Goal: Information Seeking & Learning: Learn about a topic

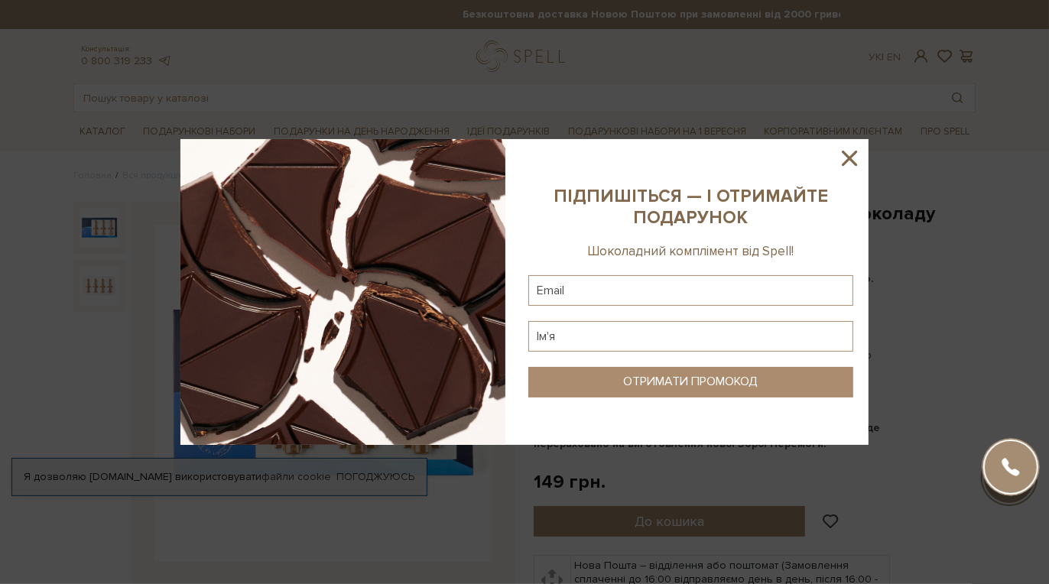
click at [844, 163] on icon at bounding box center [849, 158] width 15 height 15
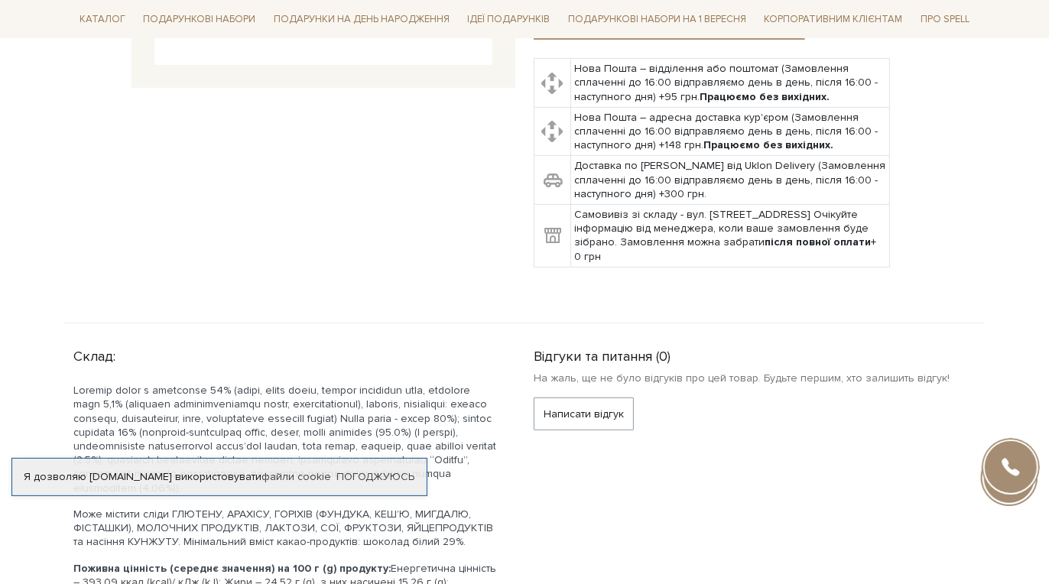
scroll to position [611, 0]
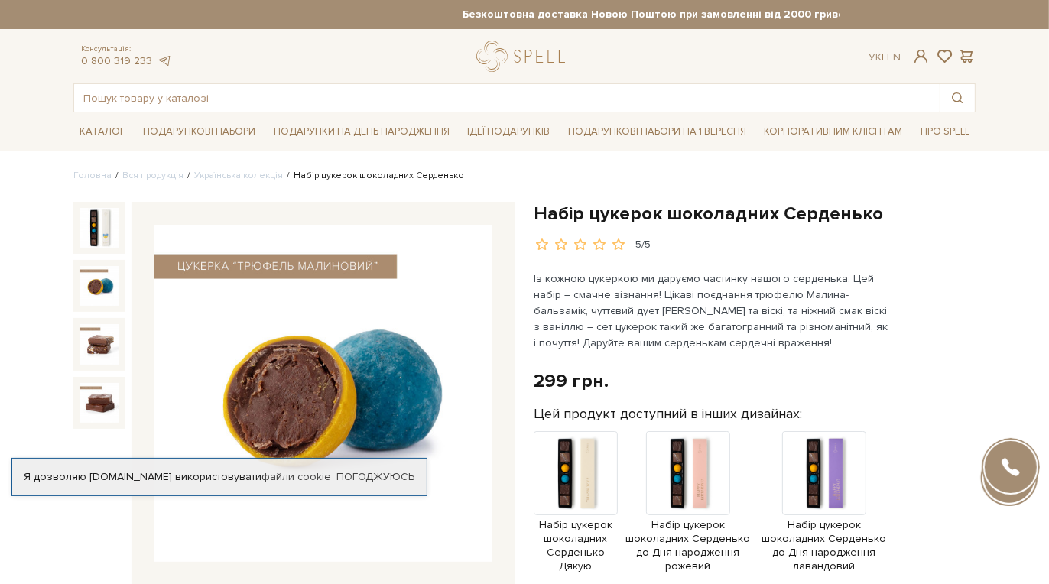
click at [106, 269] on img at bounding box center [100, 286] width 40 height 40
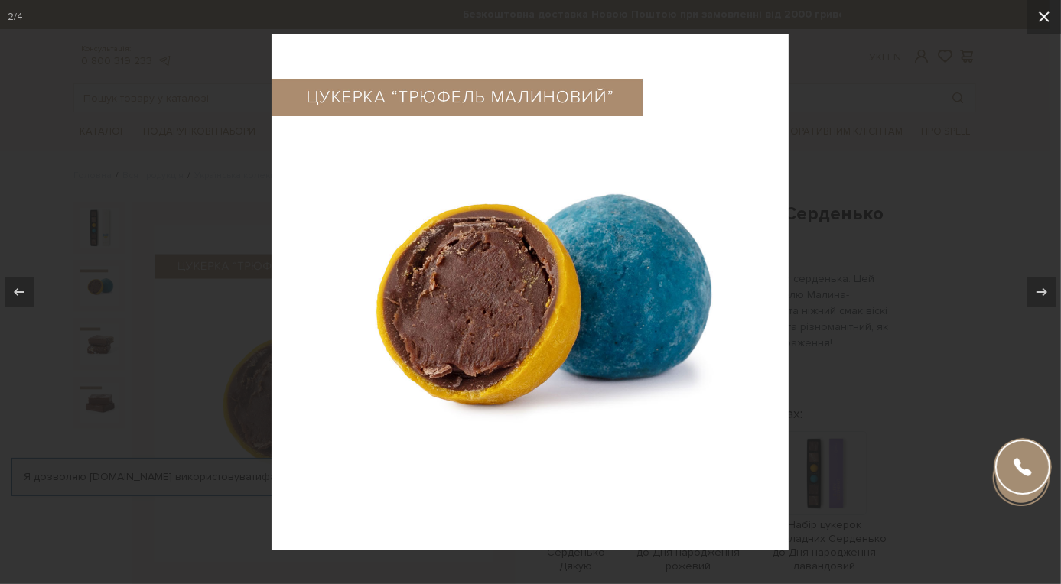
click at [1049, 19] on icon at bounding box center [1044, 17] width 18 height 18
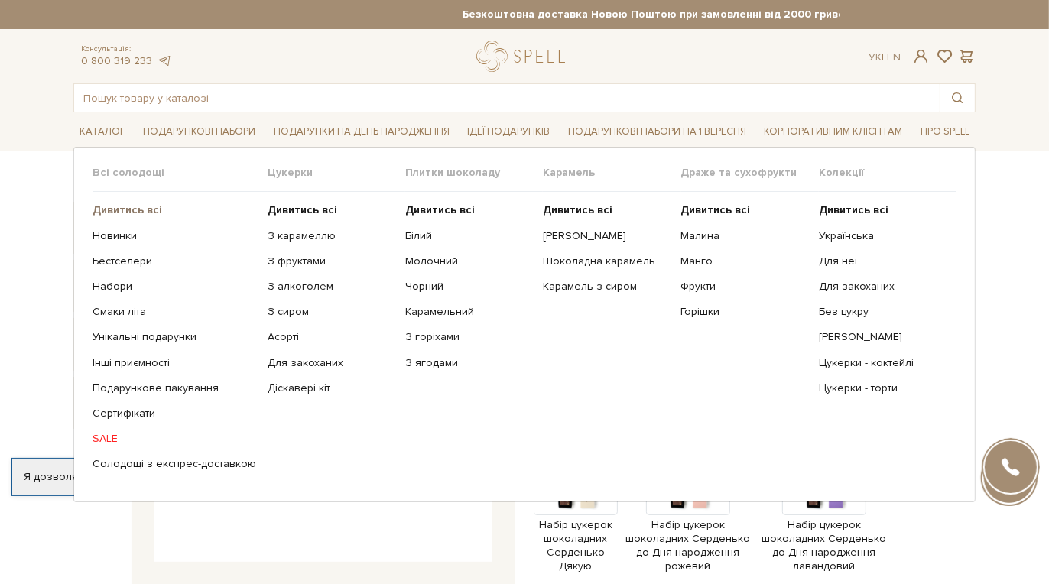
click at [119, 208] on b "Дивитись всі" at bounding box center [128, 209] width 70 height 13
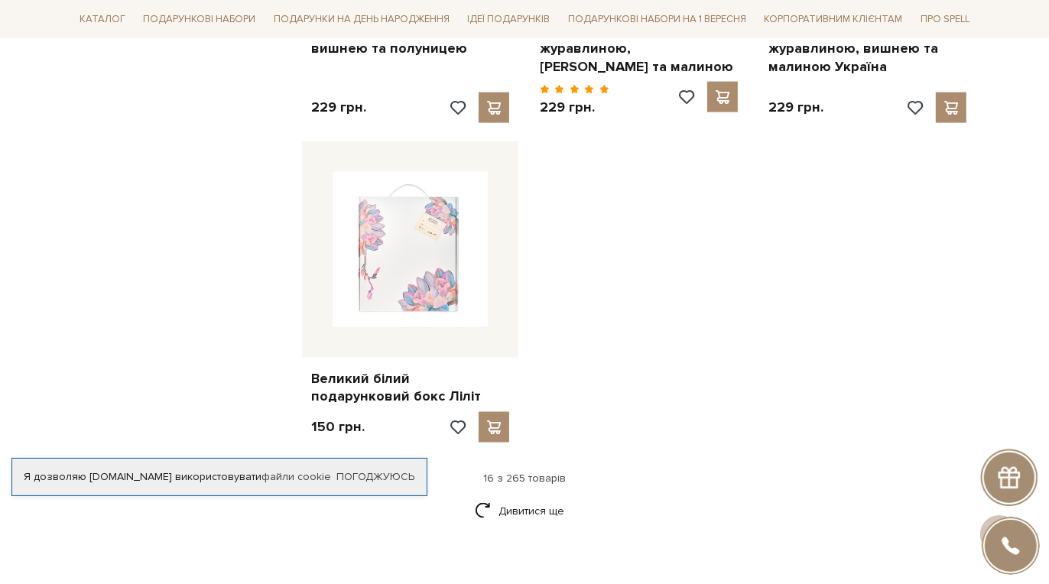
scroll to position [1836, 0]
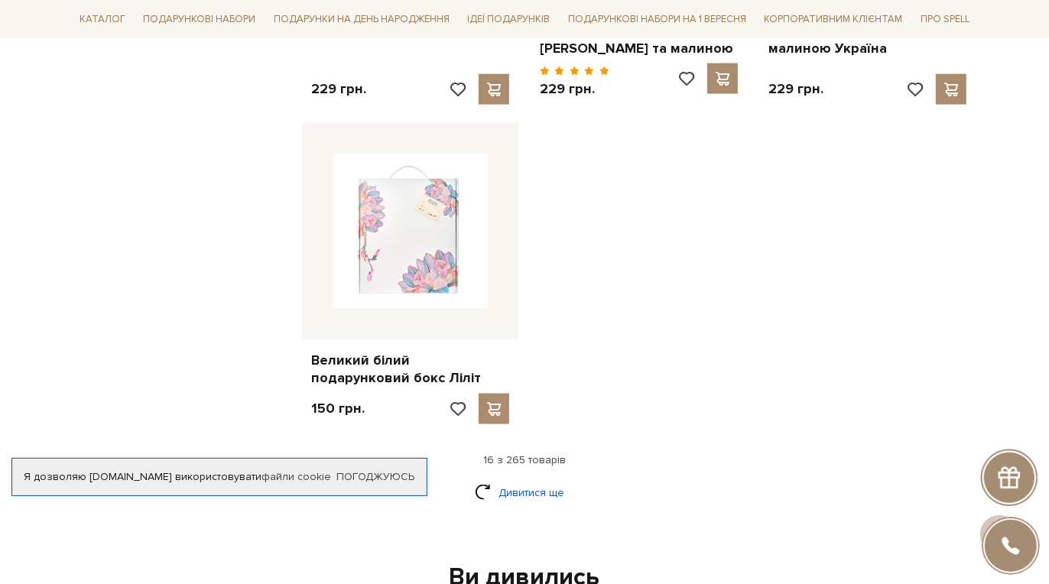
click at [521, 480] on link "Дивитися ще" at bounding box center [524, 493] width 99 height 27
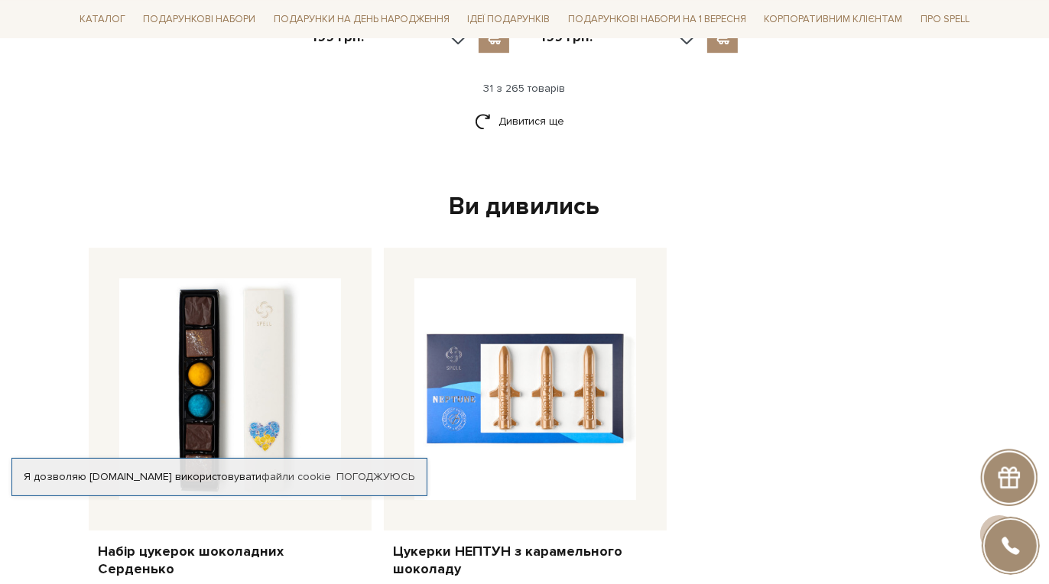
scroll to position [3825, 0]
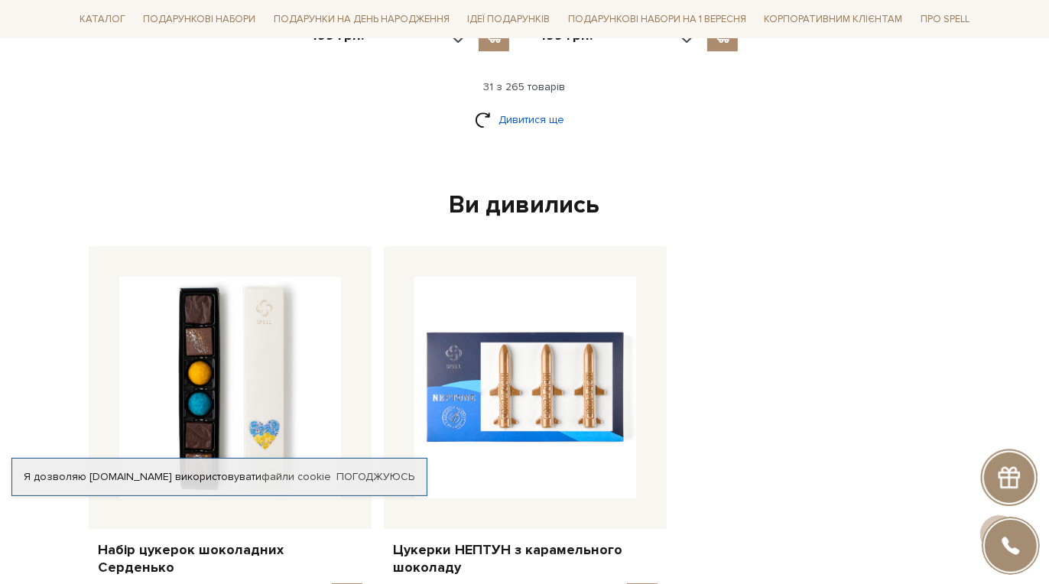
click at [519, 106] on link "Дивитися ще" at bounding box center [524, 119] width 99 height 27
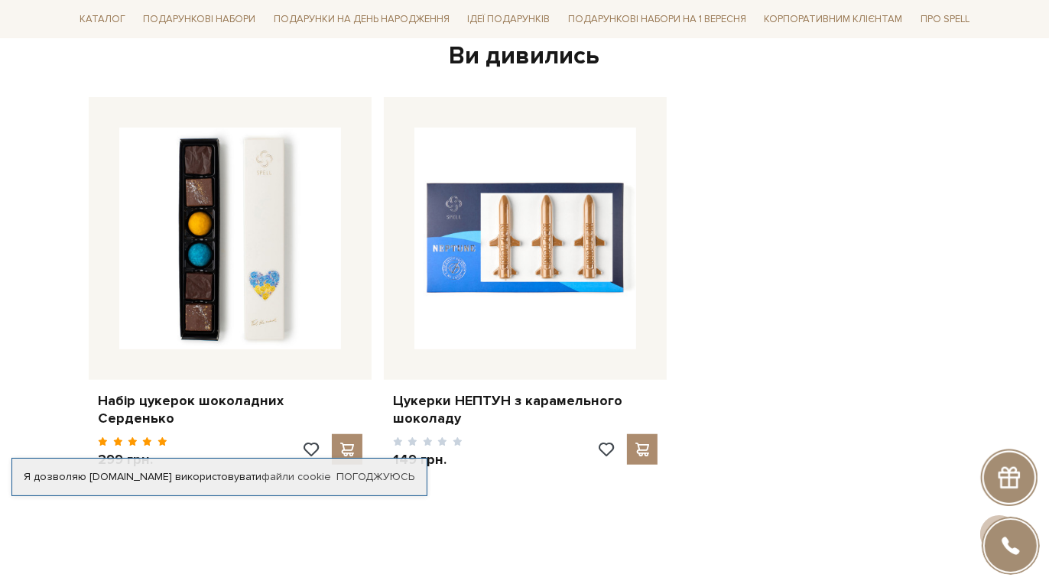
scroll to position [5583, 0]
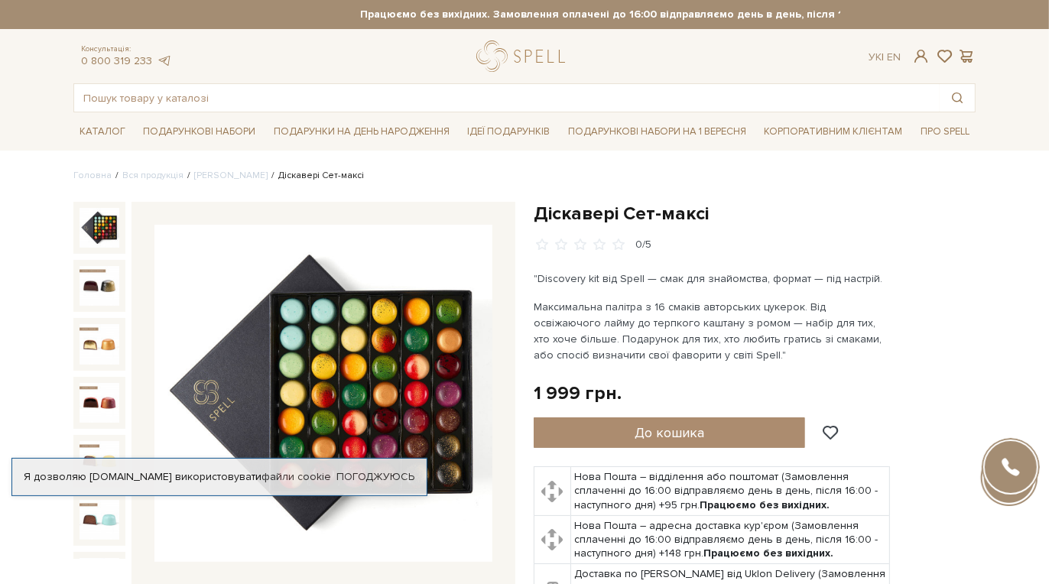
click at [102, 226] on img at bounding box center [100, 228] width 40 height 40
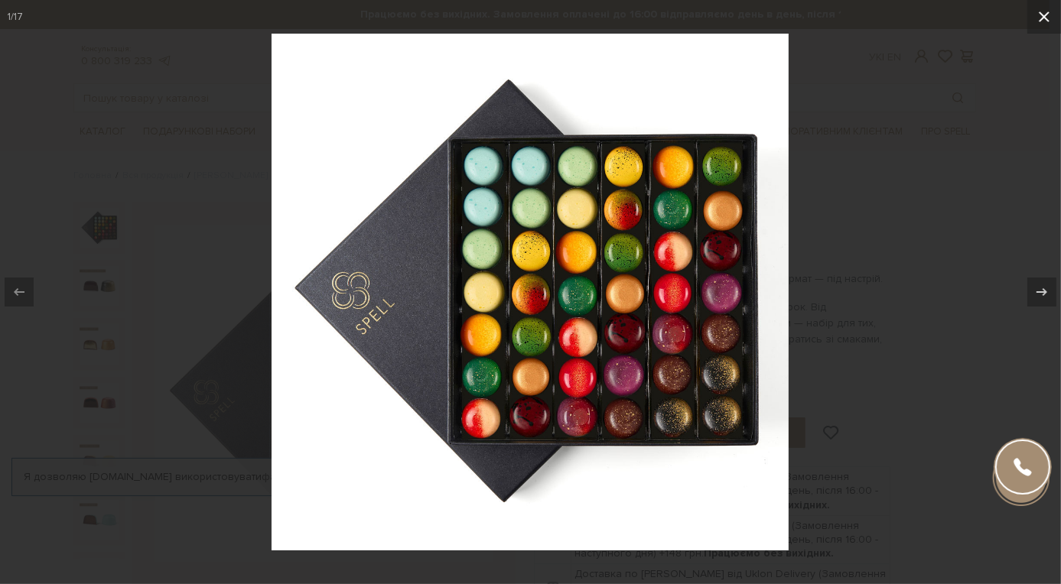
click at [1049, 17] on icon at bounding box center [1044, 17] width 18 height 18
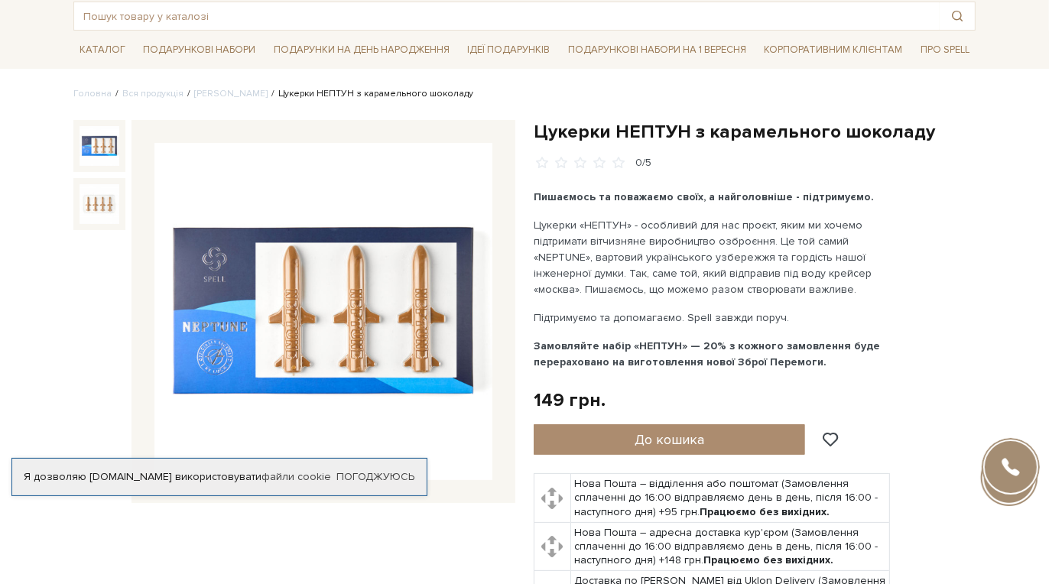
scroll to position [76, 0]
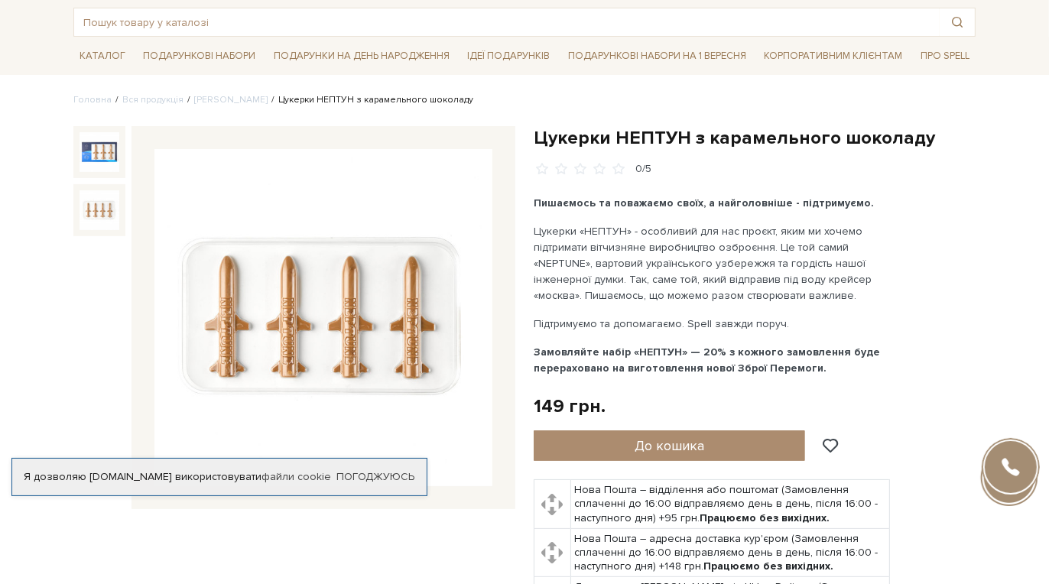
click at [83, 205] on img at bounding box center [100, 210] width 40 height 40
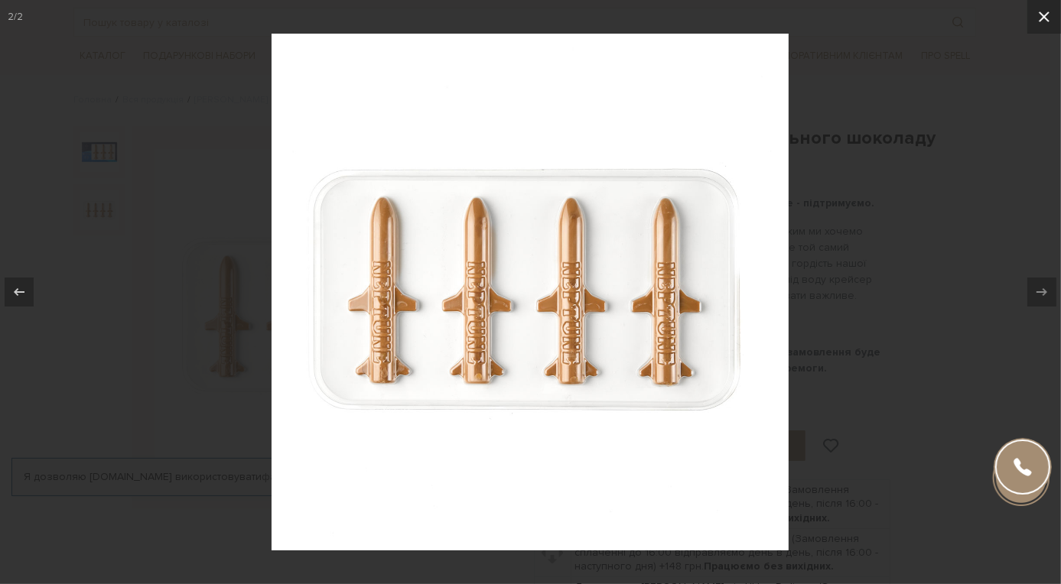
click at [1042, 16] on icon at bounding box center [1044, 17] width 18 height 18
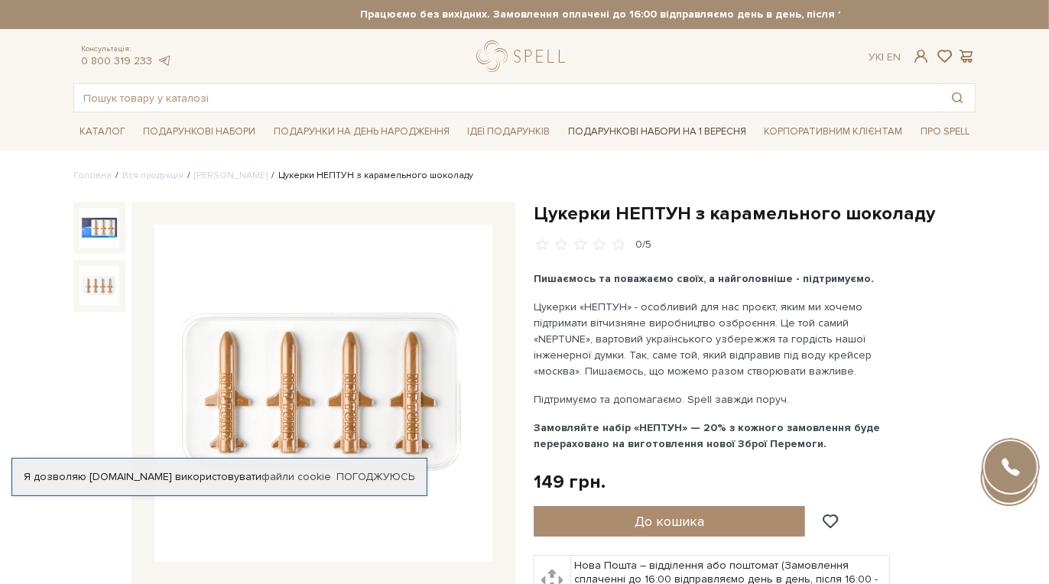
click at [675, 132] on link "Подарункові набори на 1 Вересня" at bounding box center [657, 132] width 190 height 26
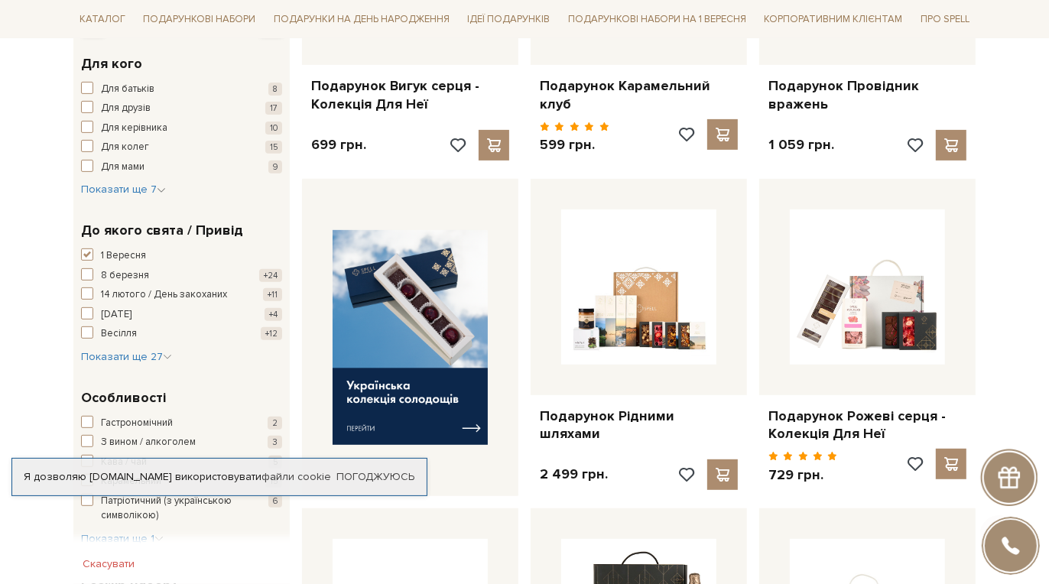
scroll to position [459, 0]
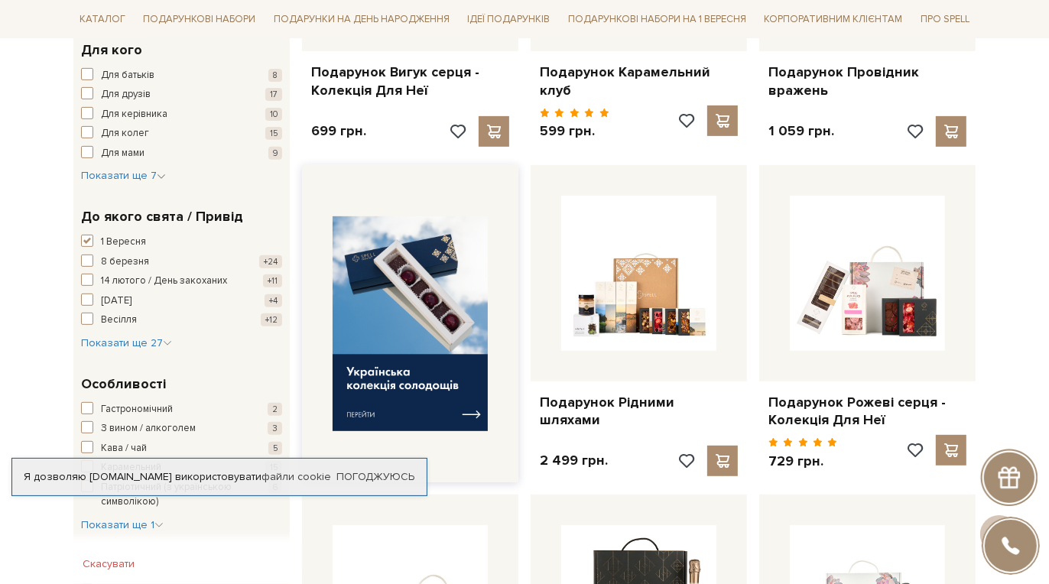
click at [413, 372] on img at bounding box center [410, 323] width 155 height 215
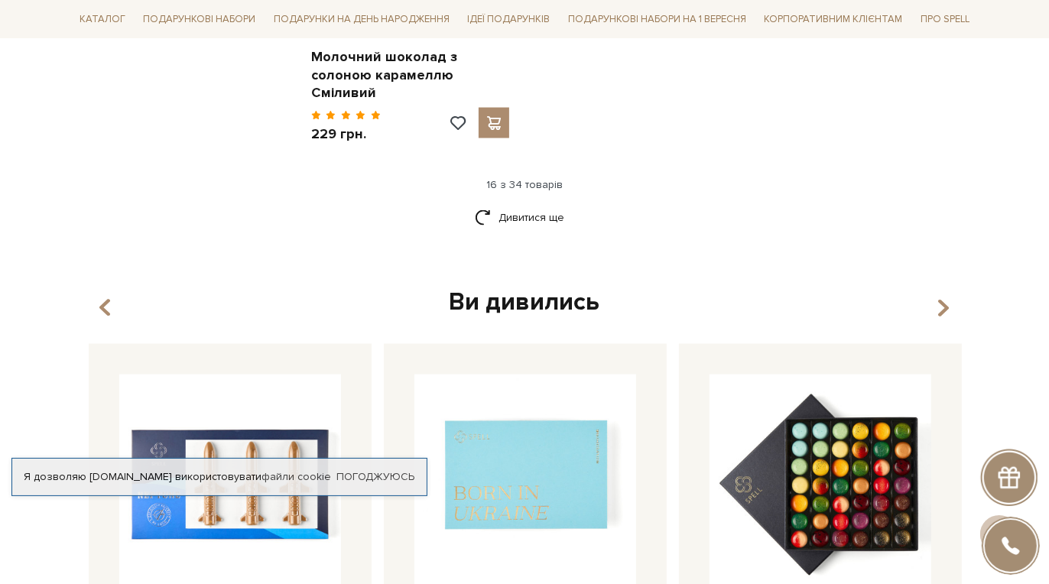
scroll to position [2065, 0]
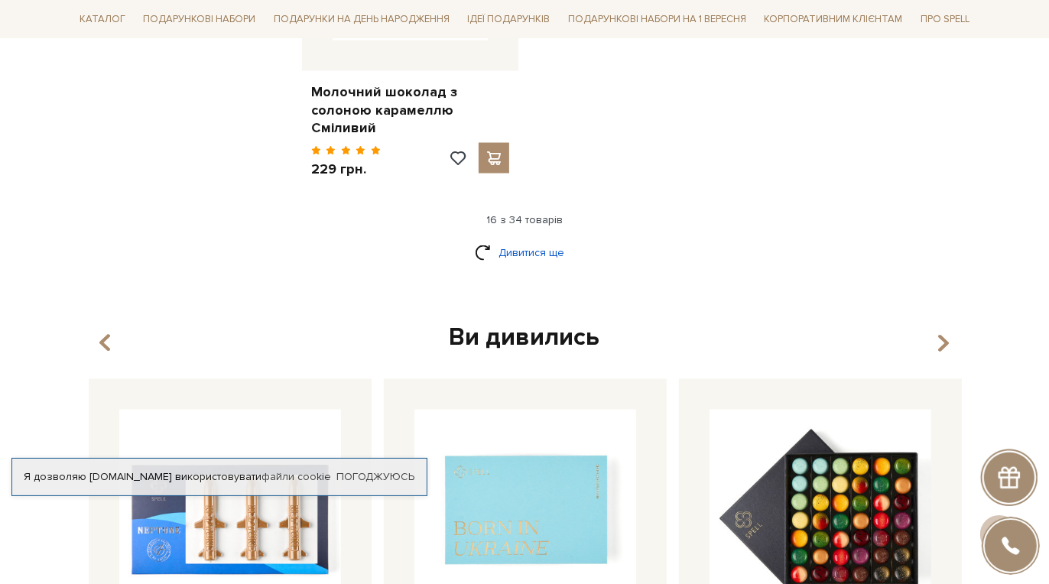
click at [537, 239] on link "Дивитися ще" at bounding box center [524, 252] width 99 height 27
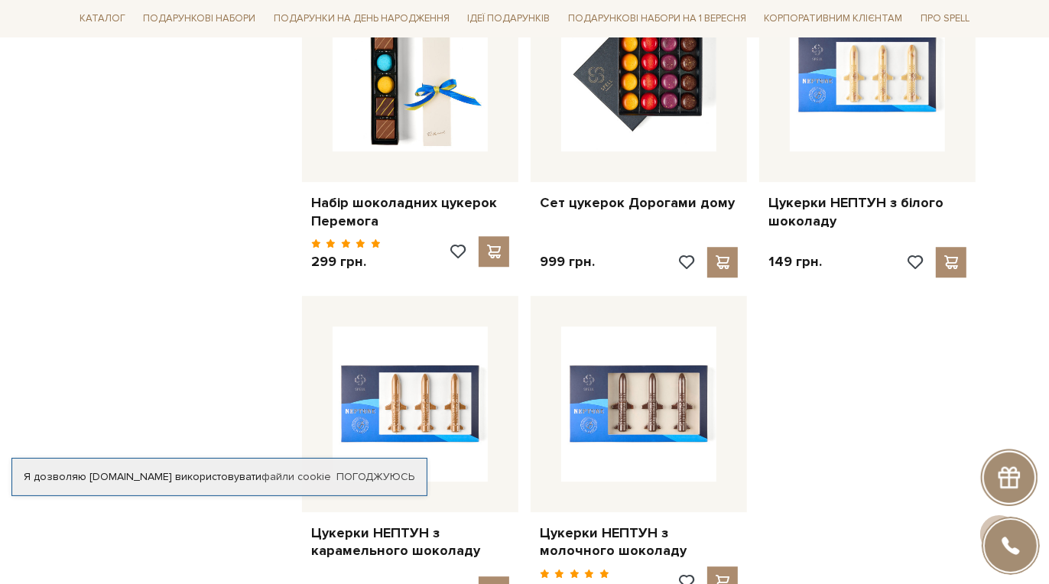
scroll to position [3595, 0]
